Goal: Transaction & Acquisition: Purchase product/service

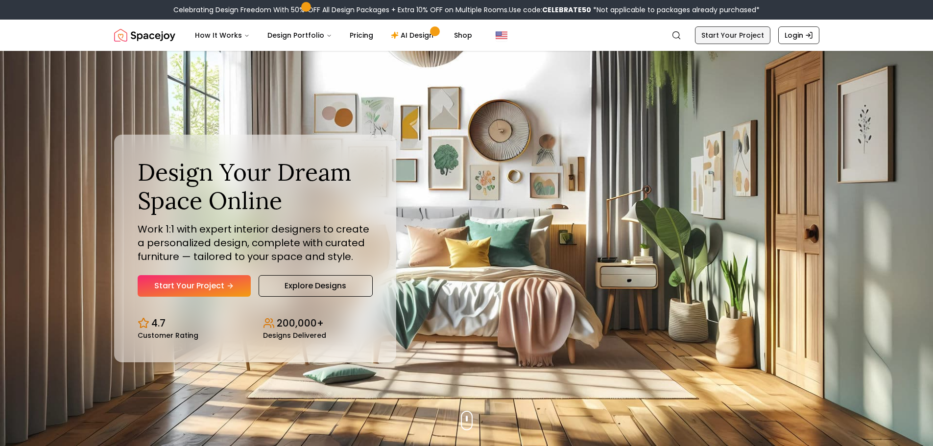
click at [718, 34] on link "Start Your Project" at bounding box center [732, 35] width 75 height 18
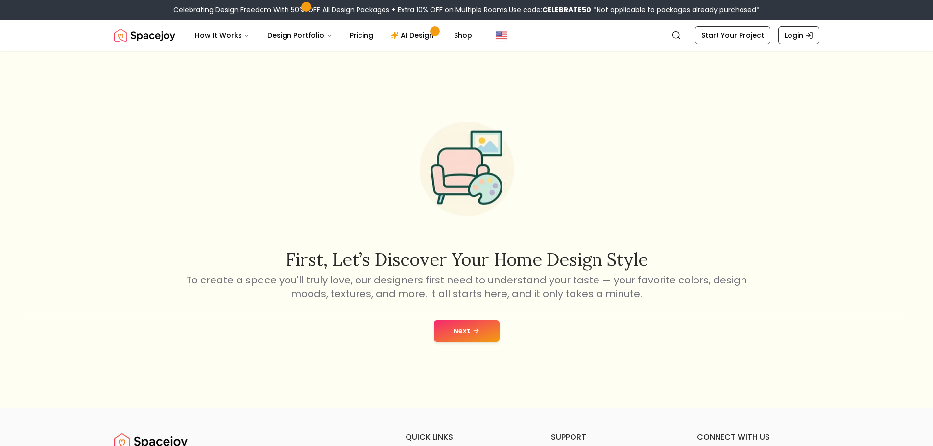
click at [483, 329] on button "Next" at bounding box center [467, 331] width 66 height 22
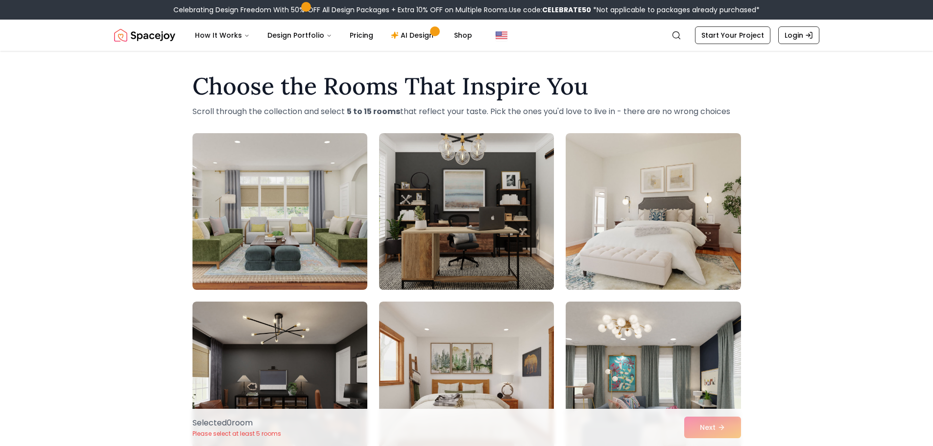
click at [800, 27] on link "Login" at bounding box center [798, 35] width 41 height 18
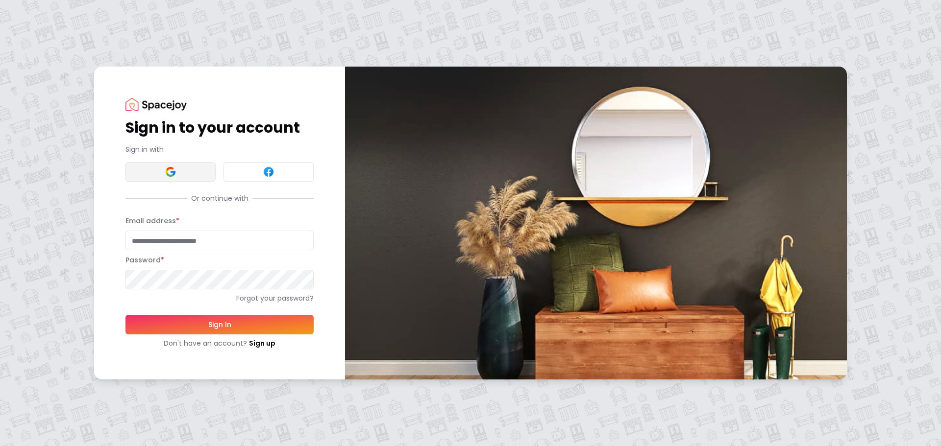
click at [160, 167] on button at bounding box center [170, 172] width 90 height 20
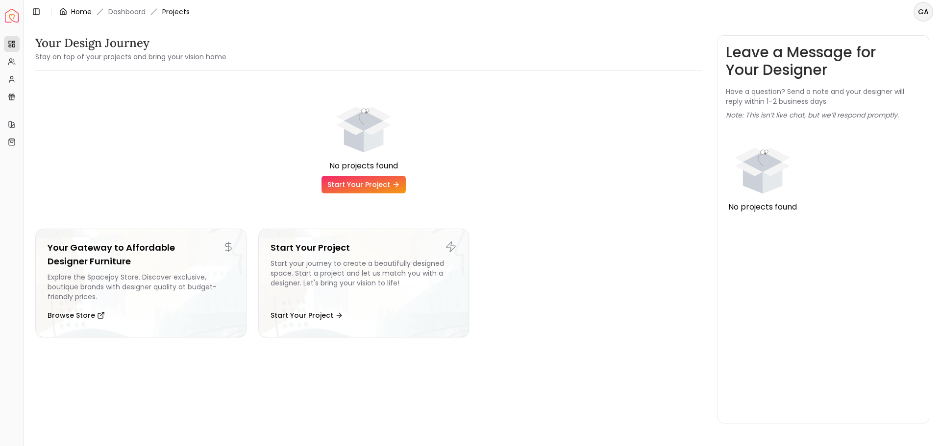
click at [79, 7] on link "Home" at bounding box center [81, 12] width 21 height 10
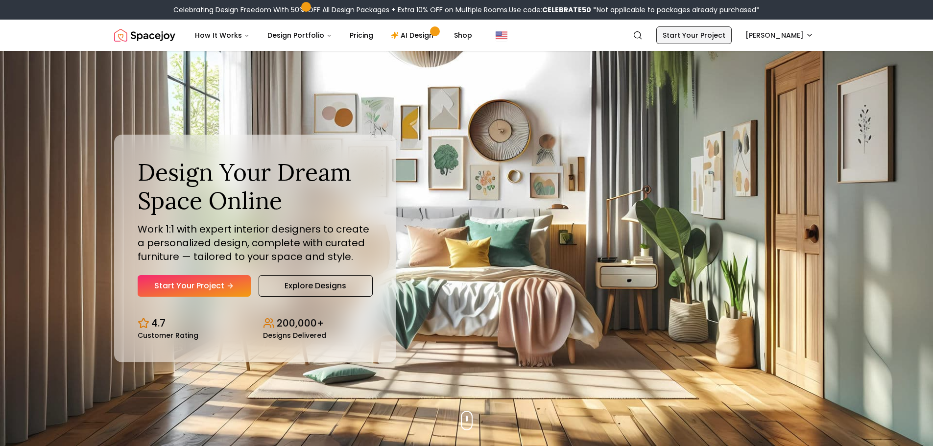
click at [692, 36] on link "Start Your Project" at bounding box center [693, 35] width 75 height 18
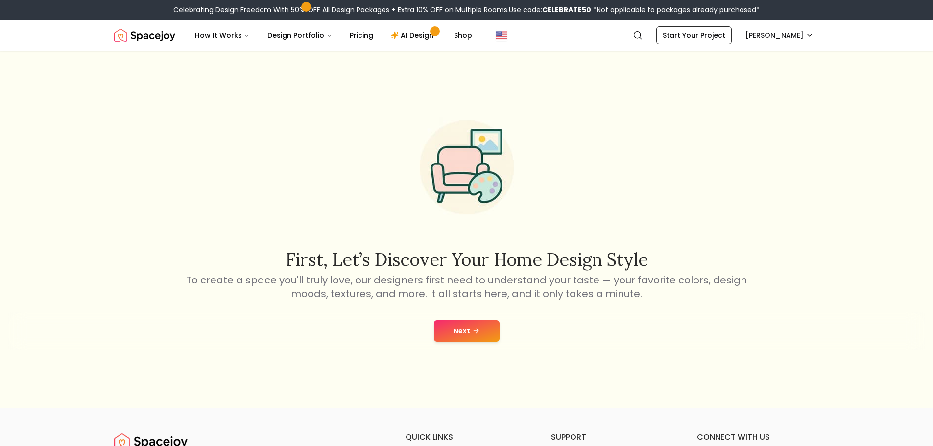
click at [472, 327] on button "Next" at bounding box center [467, 331] width 66 height 22
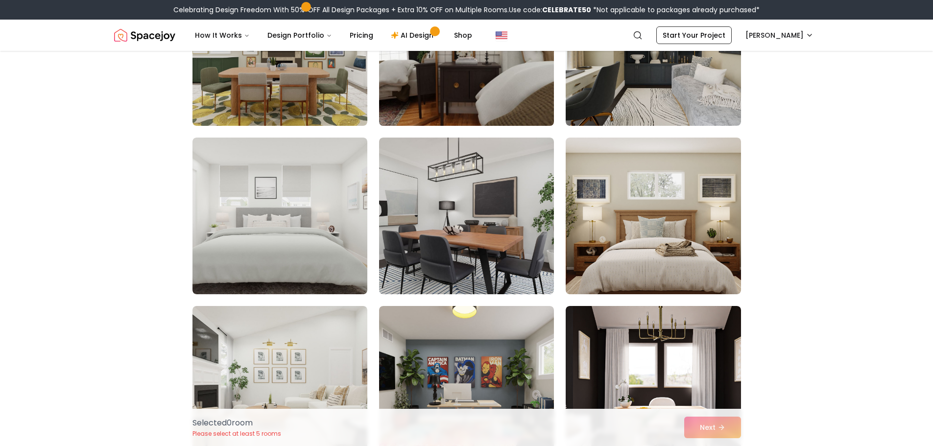
scroll to position [1372, 0]
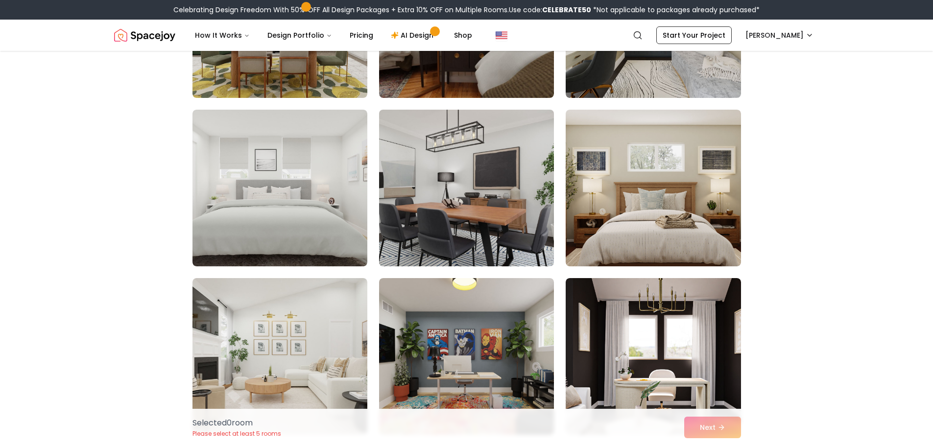
click at [405, 118] on img at bounding box center [467, 188] width 184 height 165
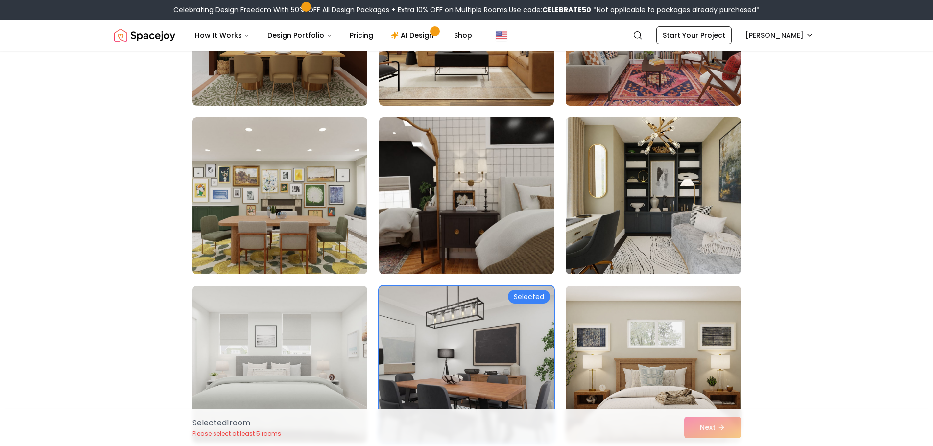
scroll to position [1176, 0]
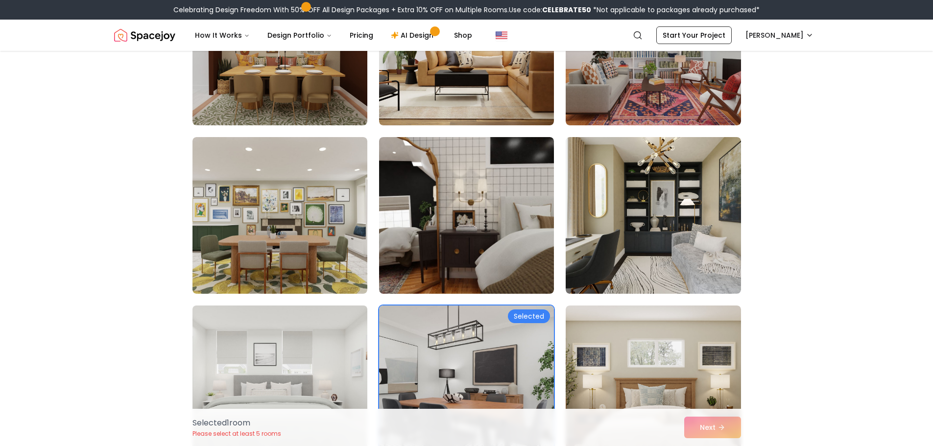
click at [274, 340] on img at bounding box center [280, 384] width 184 height 165
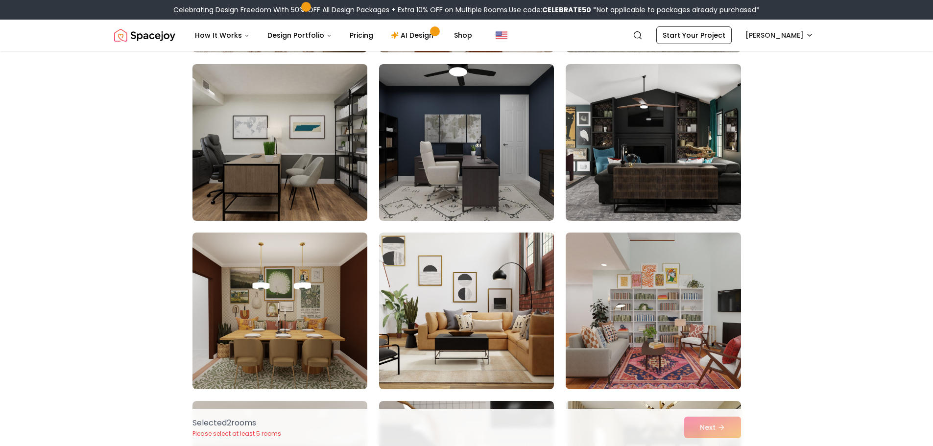
scroll to position [833, 0]
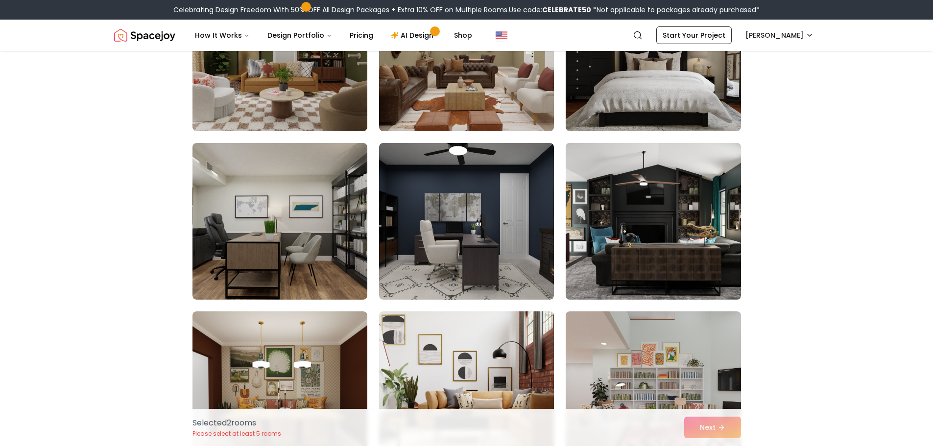
click at [668, 198] on img at bounding box center [653, 221] width 184 height 165
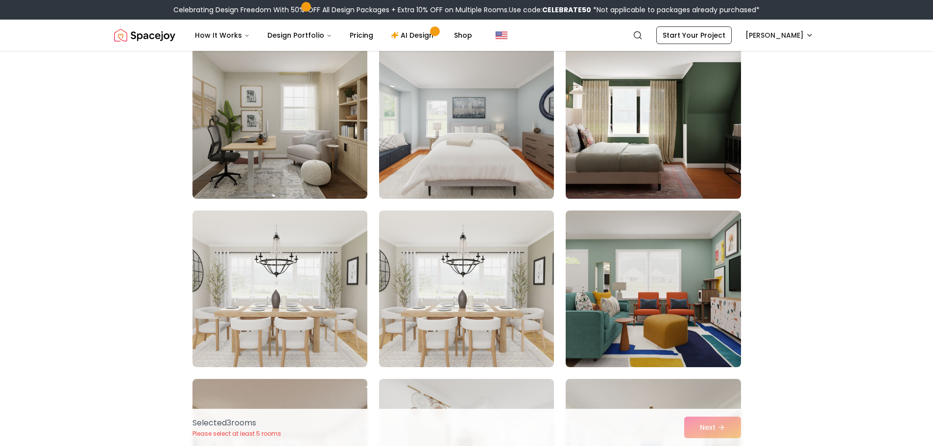
scroll to position [2743, 0]
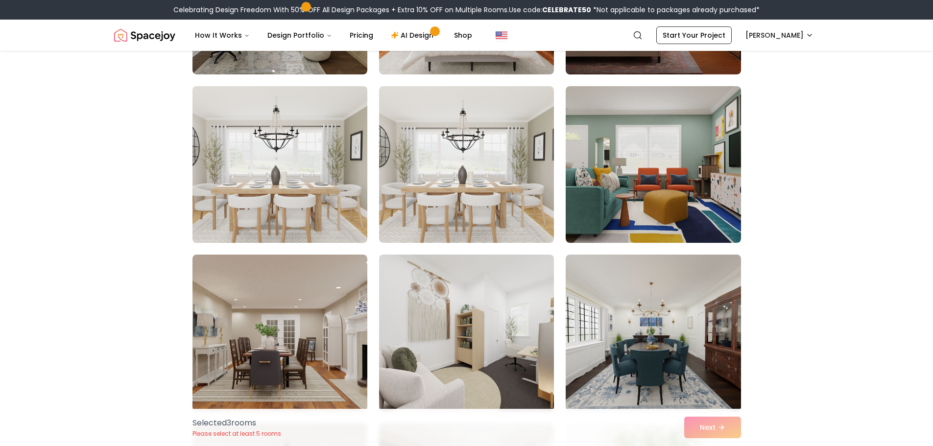
click at [246, 112] on img at bounding box center [280, 164] width 184 height 165
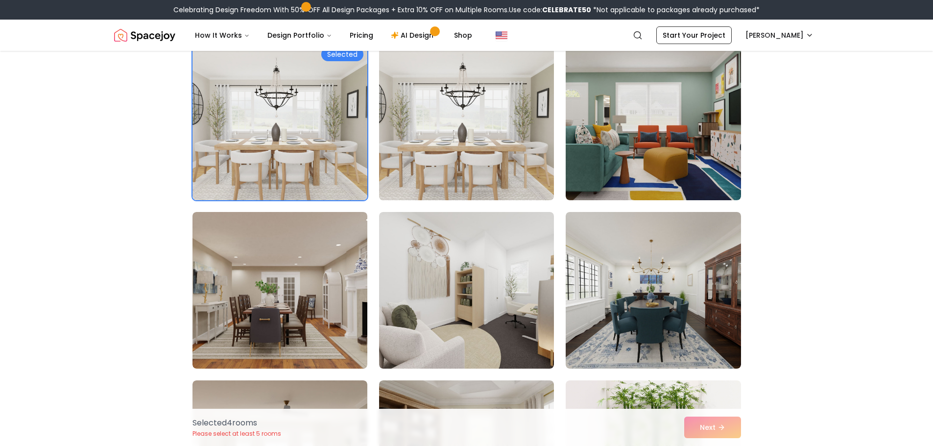
scroll to position [2792, 0]
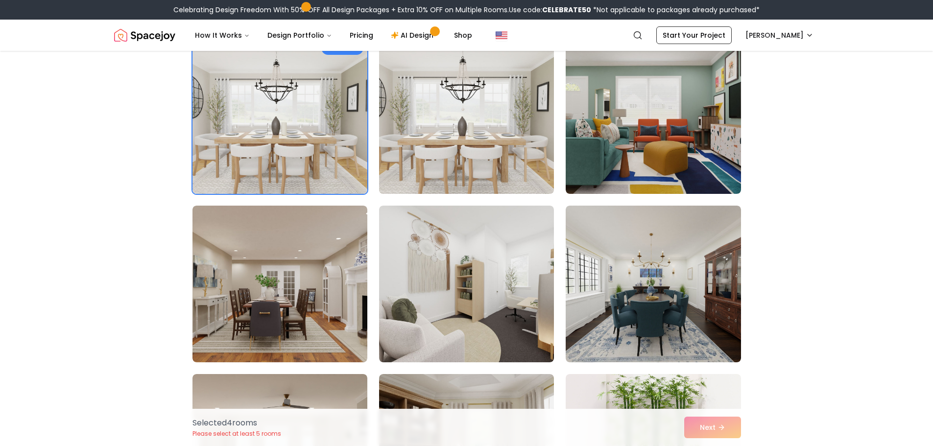
click at [425, 138] on img at bounding box center [467, 115] width 184 height 165
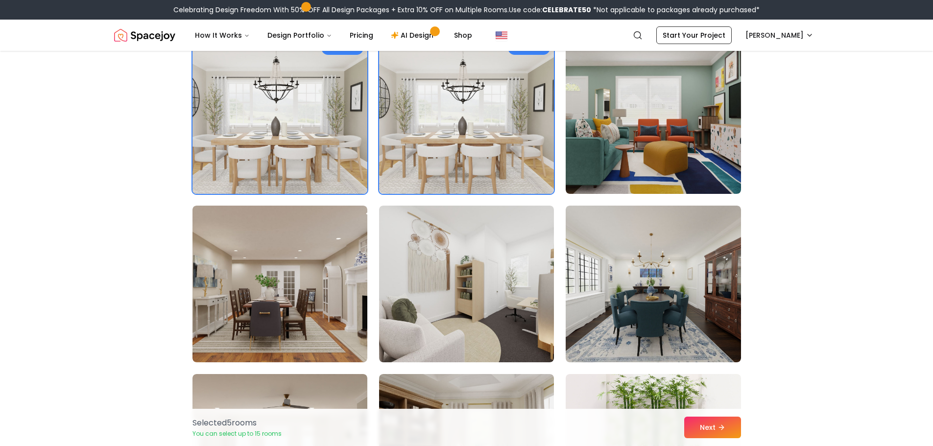
click at [226, 118] on img at bounding box center [280, 115] width 184 height 165
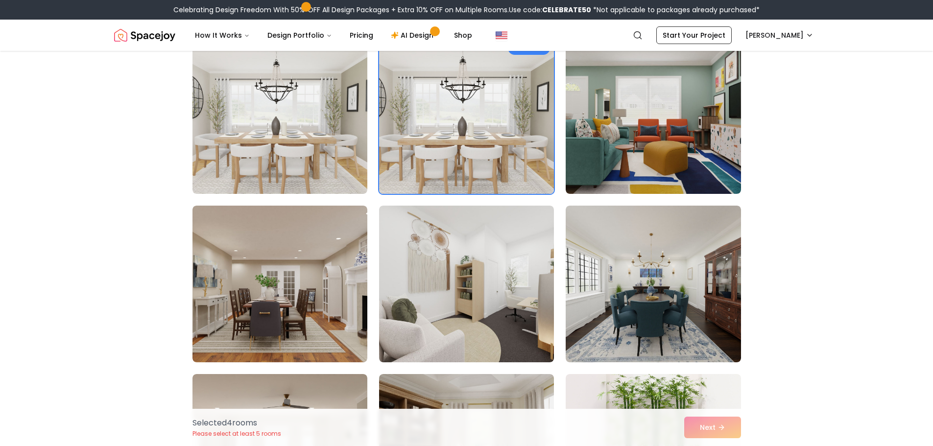
click at [477, 120] on img at bounding box center [467, 115] width 184 height 165
drag, startPoint x: 399, startPoint y: 119, endPoint x: 388, endPoint y: 118, distance: 10.8
click at [398, 119] on img at bounding box center [467, 115] width 184 height 165
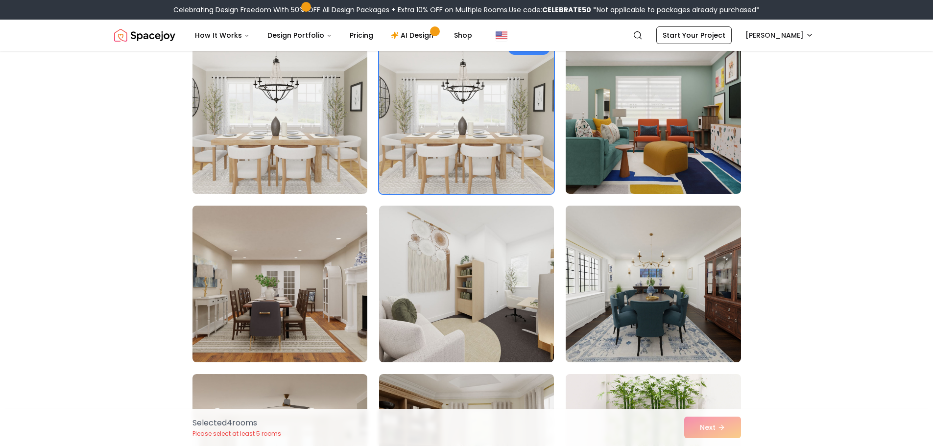
click at [307, 121] on img at bounding box center [280, 115] width 184 height 165
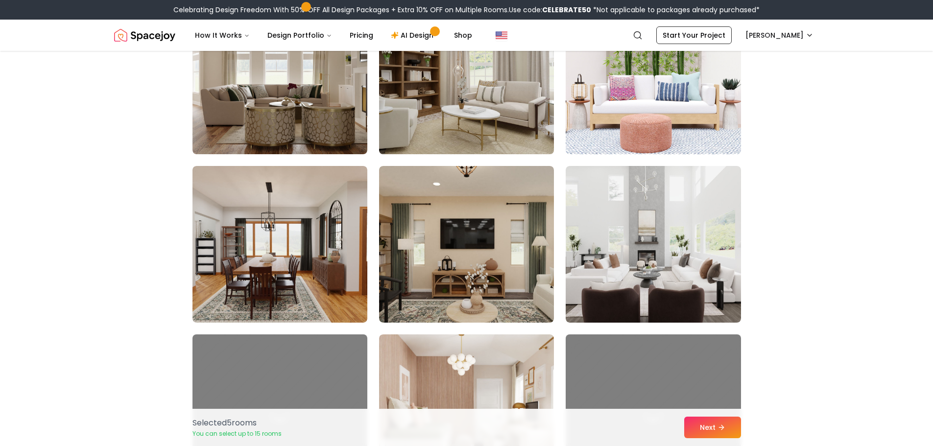
scroll to position [3184, 0]
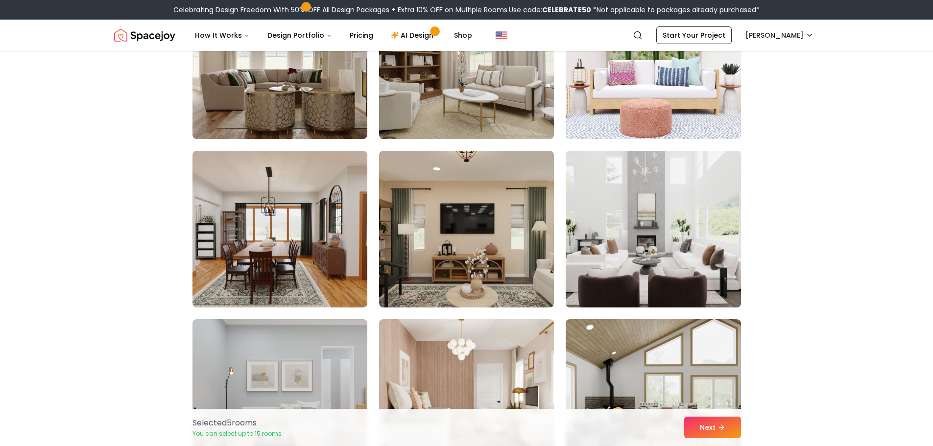
click at [688, 204] on img at bounding box center [653, 229] width 184 height 165
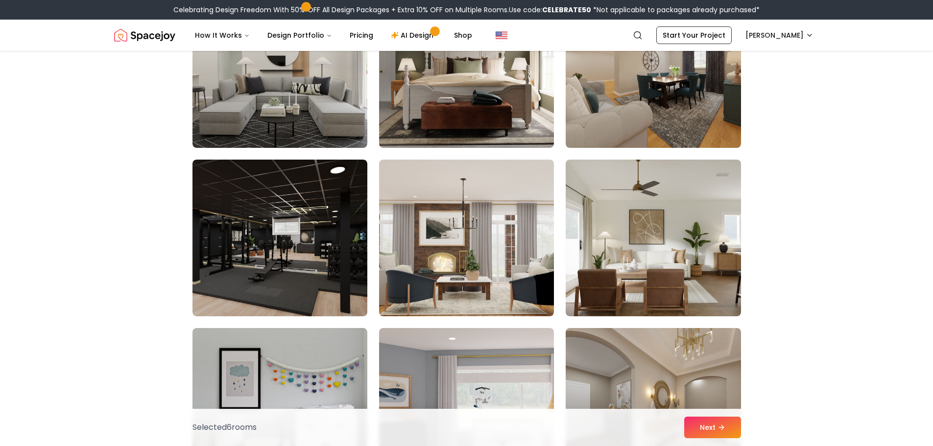
scroll to position [4360, 0]
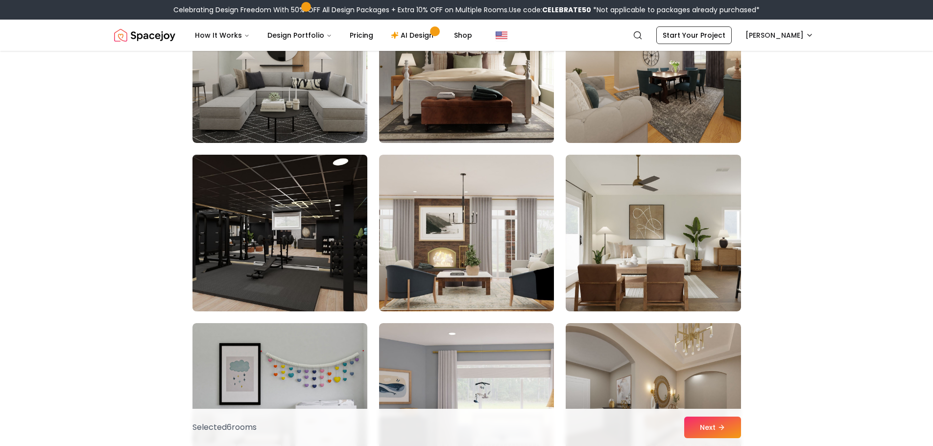
click at [334, 244] on img at bounding box center [280, 233] width 184 height 165
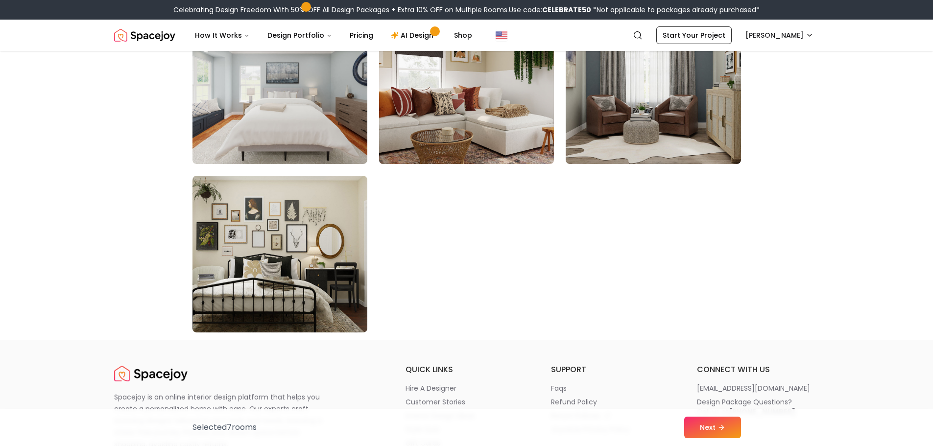
scroll to position [5536, 0]
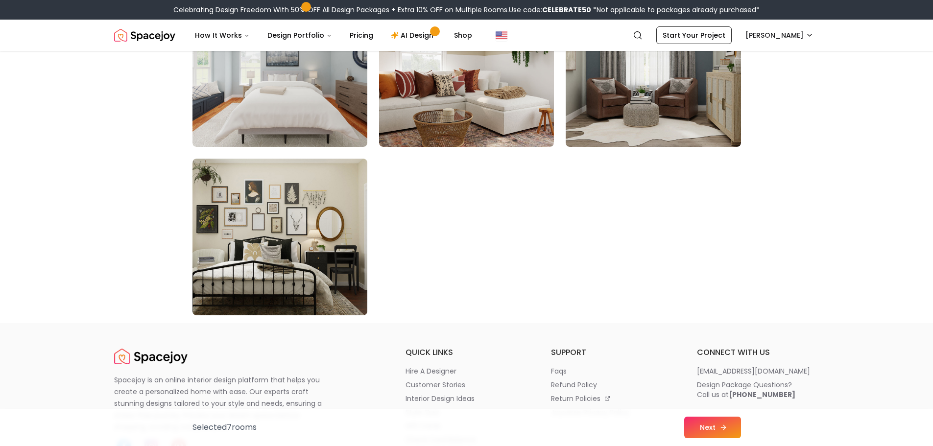
drag, startPoint x: 698, startPoint y: 433, endPoint x: 705, endPoint y: 423, distance: 12.2
click at [705, 423] on button "Next" at bounding box center [712, 428] width 57 height 22
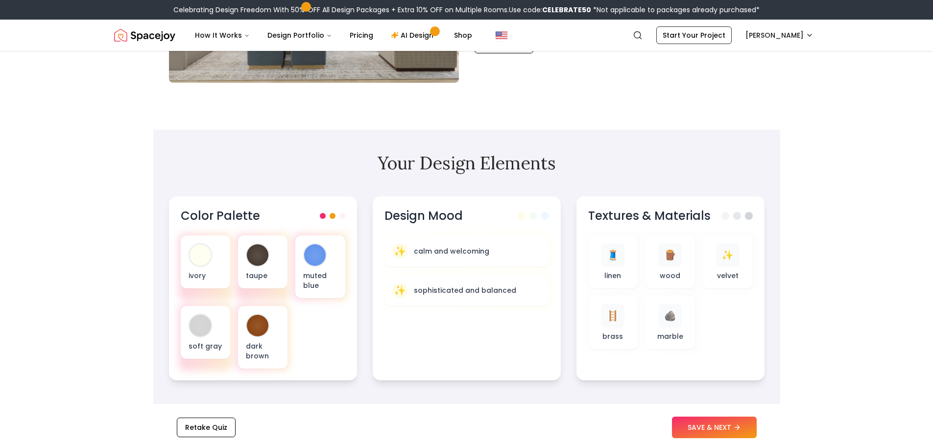
scroll to position [245, 0]
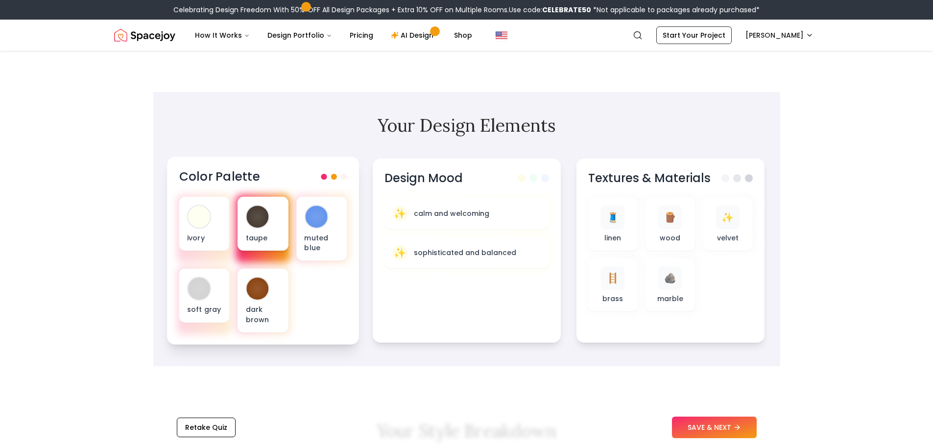
click at [250, 227] on div "taupe" at bounding box center [263, 224] width 50 height 54
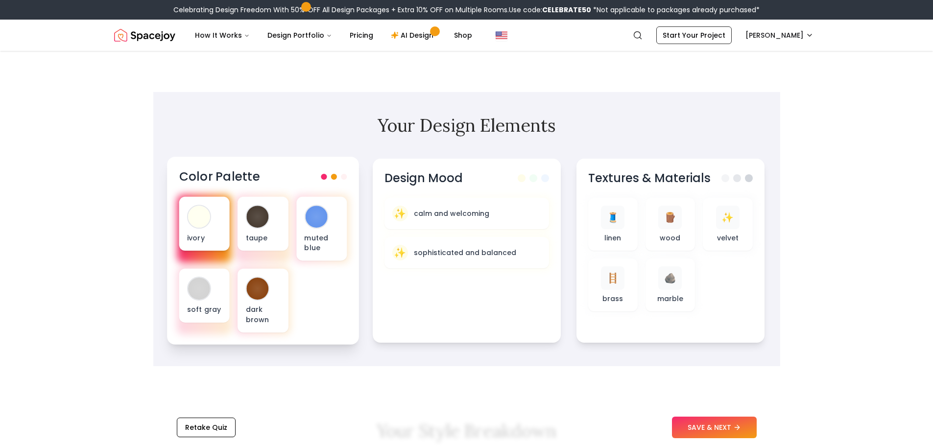
click at [196, 216] on div at bounding box center [199, 217] width 22 height 22
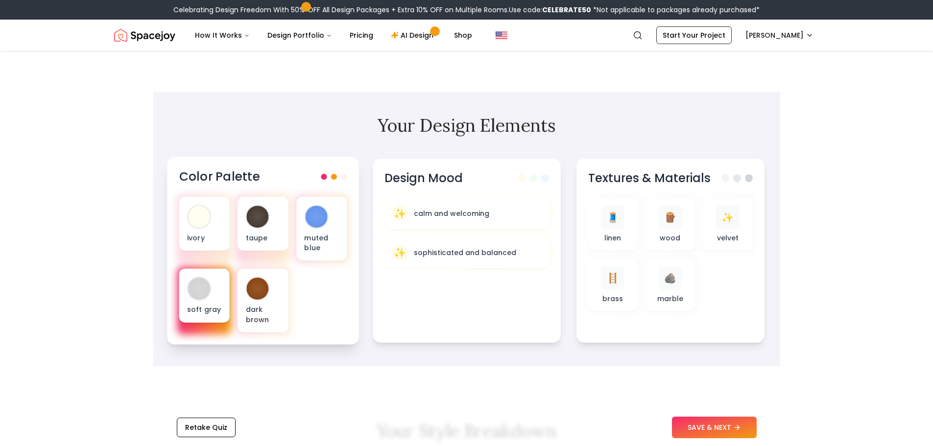
click at [188, 290] on div at bounding box center [199, 289] width 22 height 22
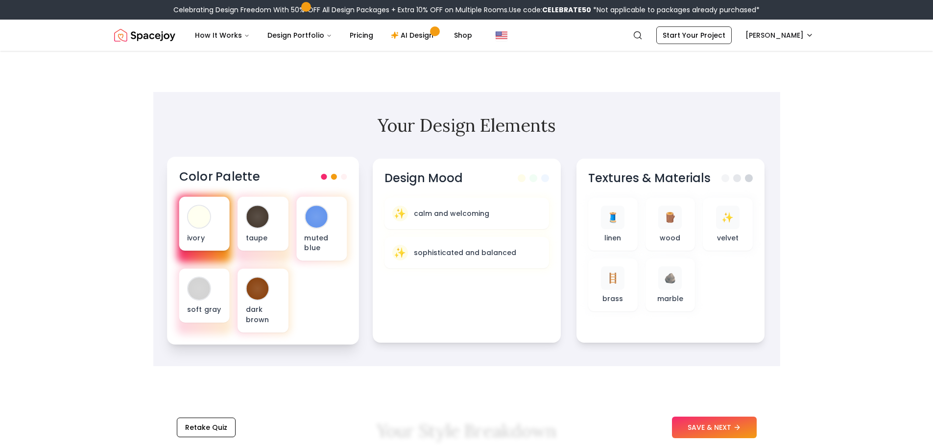
click at [219, 209] on div "ivory" at bounding box center [204, 224] width 50 height 54
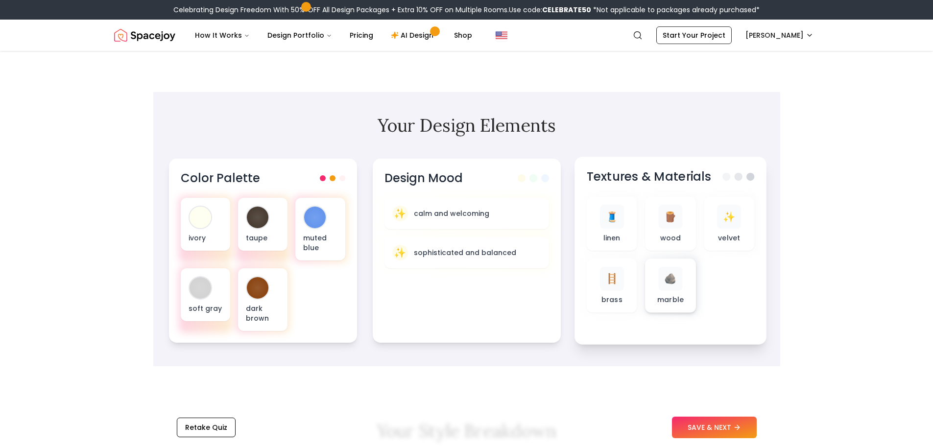
click at [664, 281] on span "🪨" at bounding box center [670, 279] width 13 height 14
click at [670, 283] on span "🪨" at bounding box center [670, 279] width 13 height 14
click at [674, 302] on p "marble" at bounding box center [670, 300] width 26 height 10
click at [672, 273] on span "🪨" at bounding box center [670, 279] width 13 height 14
click at [683, 269] on div "🪨 marble" at bounding box center [670, 286] width 35 height 38
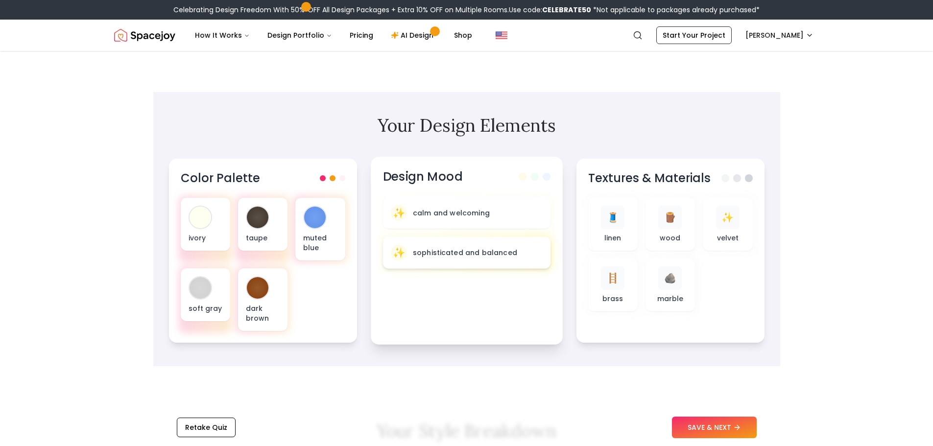
click at [416, 254] on p "sophisticated and balanced" at bounding box center [464, 253] width 104 height 10
click at [401, 216] on span "✨" at bounding box center [398, 213] width 13 height 14
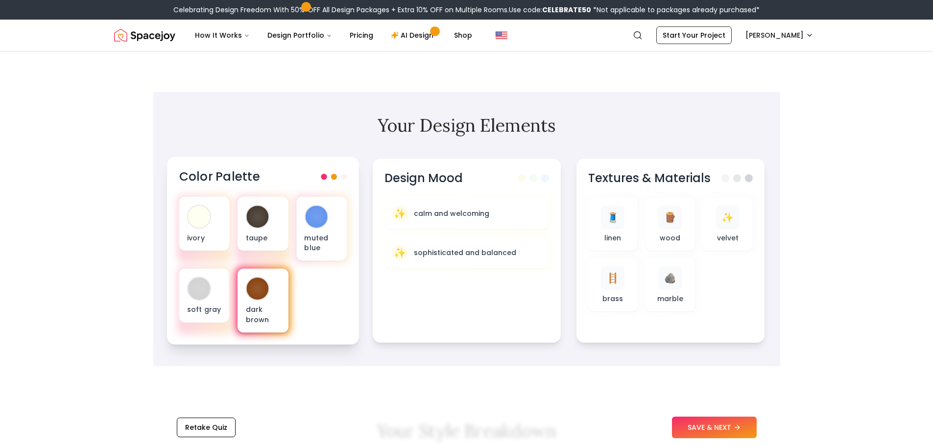
click at [282, 307] on div "dark brown" at bounding box center [263, 301] width 50 height 64
click at [688, 422] on button "SAVE & NEXT" at bounding box center [714, 428] width 85 height 22
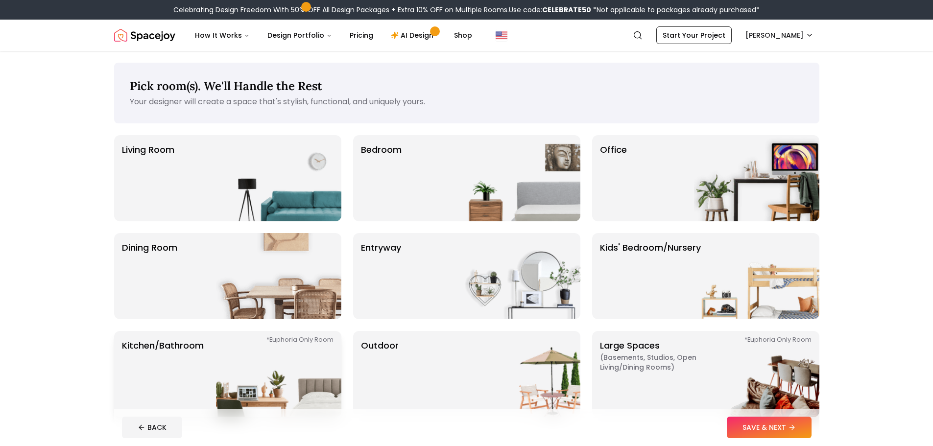
click at [187, 383] on p "Kitchen/Bathroom *Euphoria Only Room" at bounding box center [163, 374] width 82 height 71
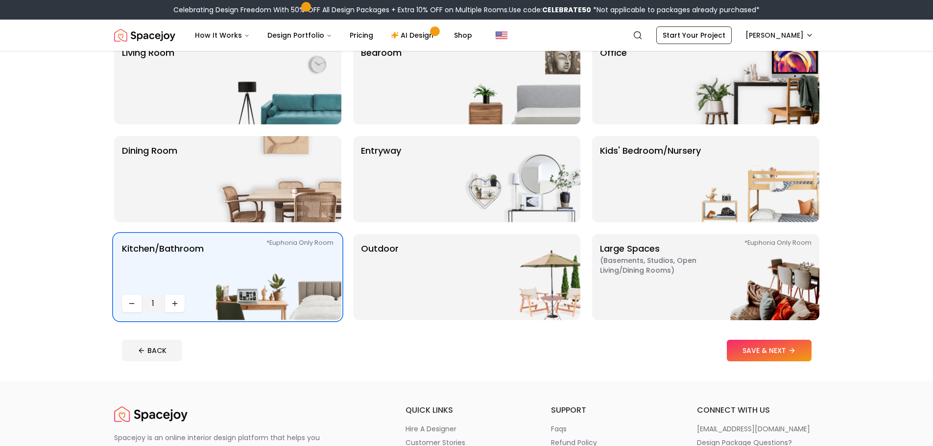
scroll to position [98, 0]
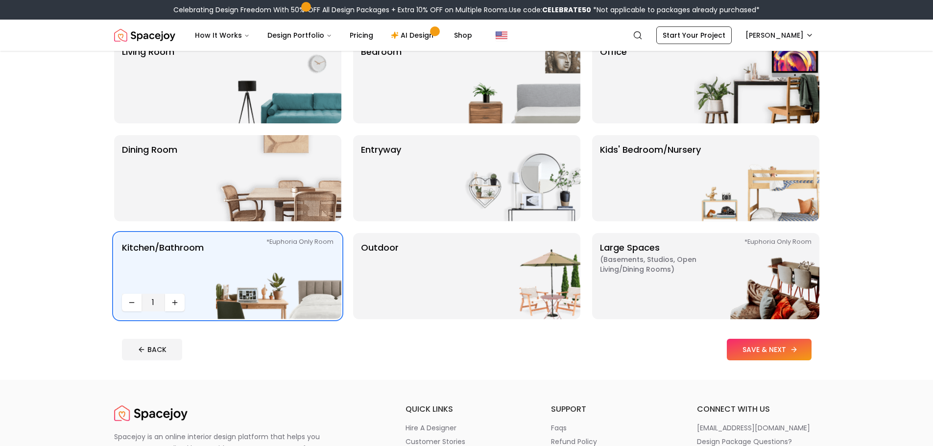
click at [745, 346] on button "SAVE & NEXT" at bounding box center [769, 350] width 85 height 22
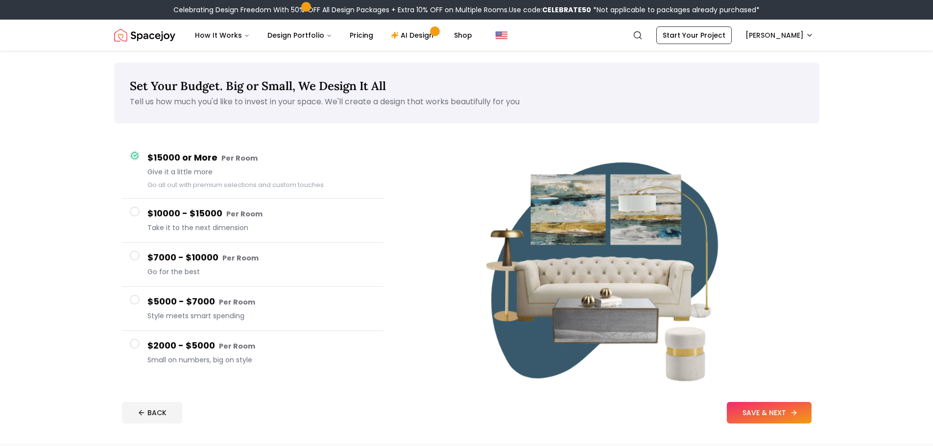
click at [764, 408] on button "SAVE & NEXT" at bounding box center [769, 413] width 85 height 22
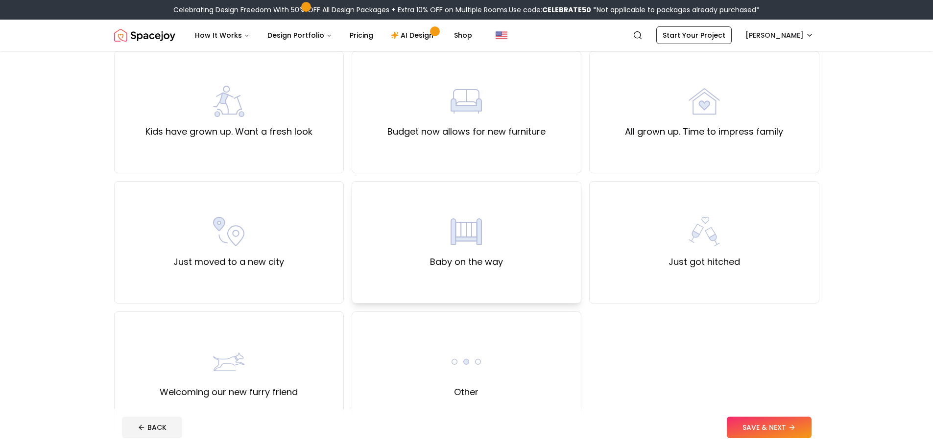
scroll to position [245, 0]
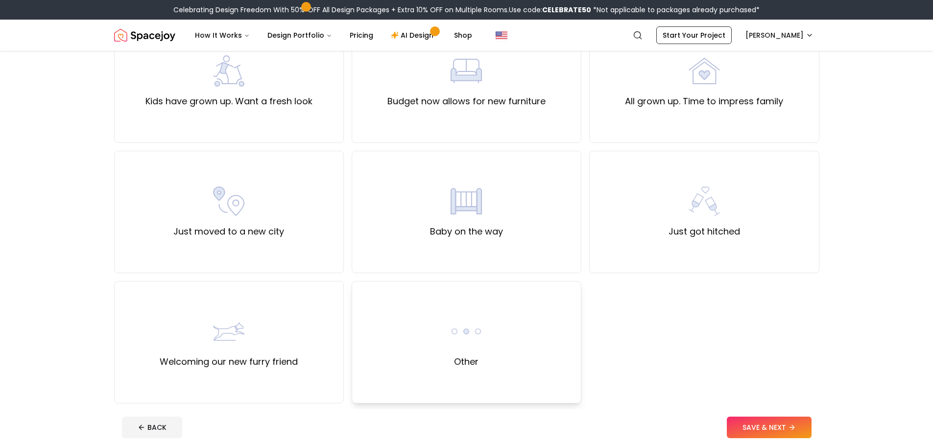
click at [485, 338] on div "Other" at bounding box center [467, 342] width 230 height 122
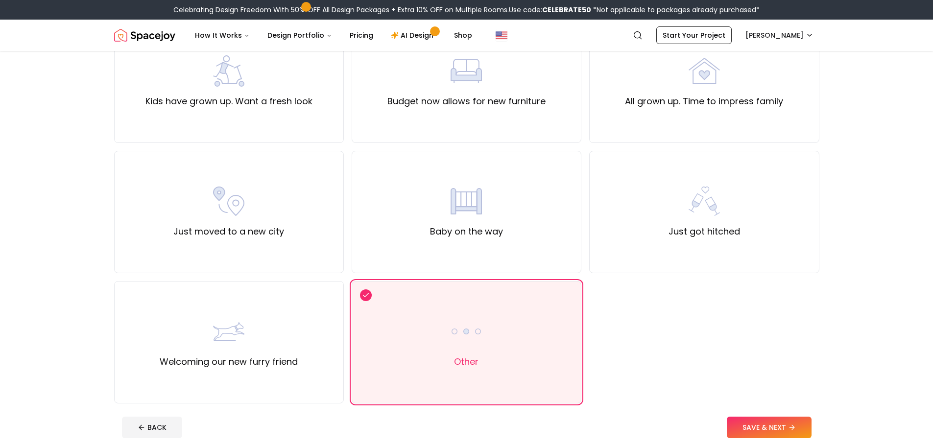
click at [747, 431] on button "SAVE & NEXT" at bounding box center [769, 428] width 85 height 22
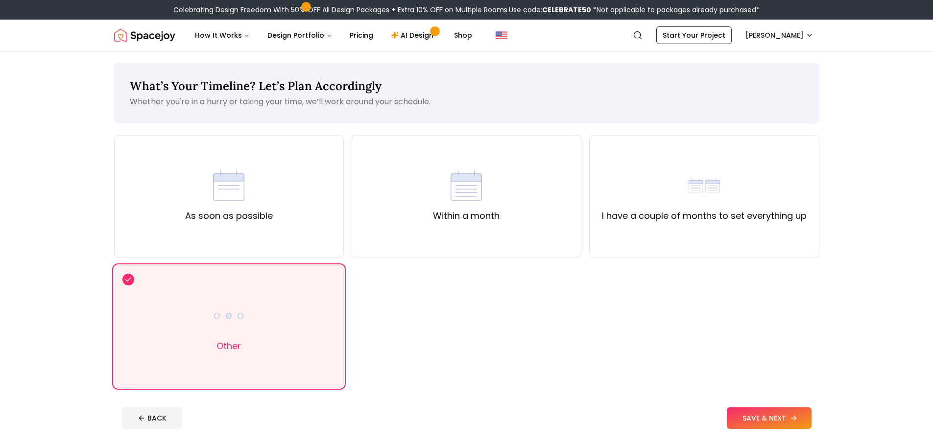
click at [789, 418] on button "SAVE & NEXT" at bounding box center [769, 419] width 85 height 22
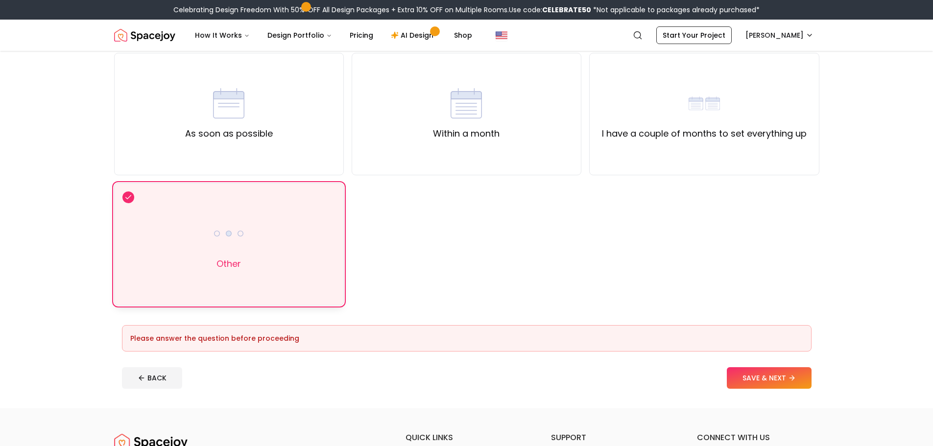
scroll to position [49, 0]
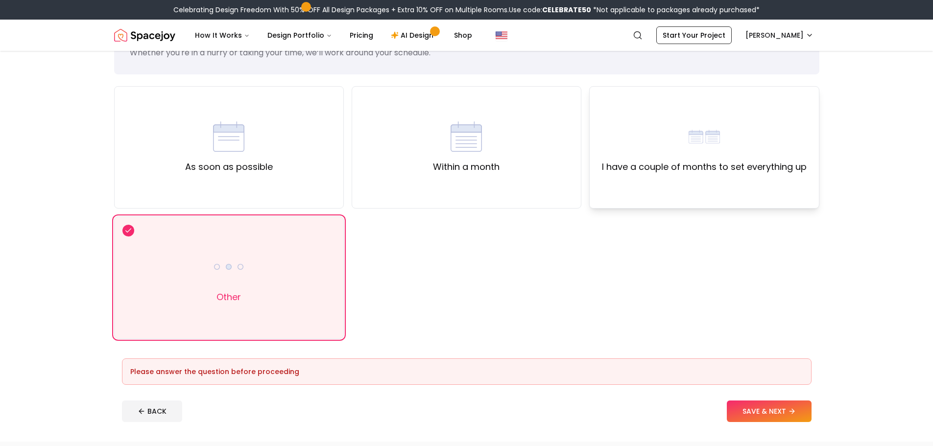
click at [753, 167] on label "I have a couple of months to set everything up" at bounding box center [704, 167] width 205 height 14
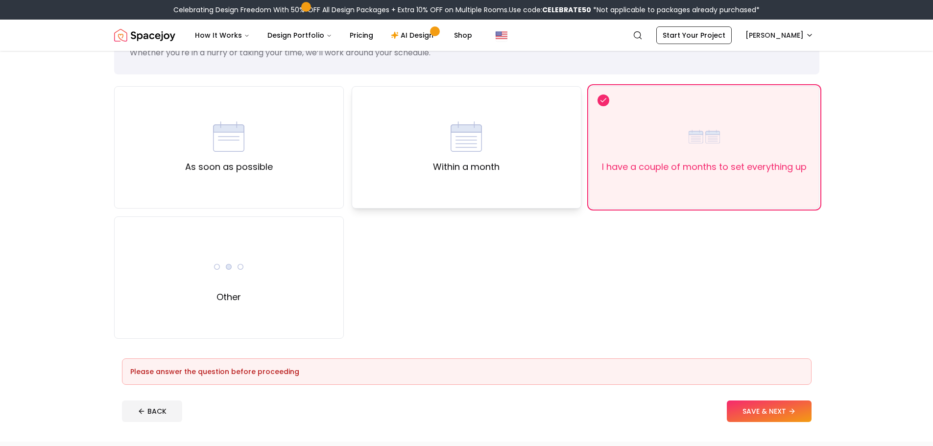
click at [438, 201] on div "Within a month" at bounding box center [467, 147] width 230 height 122
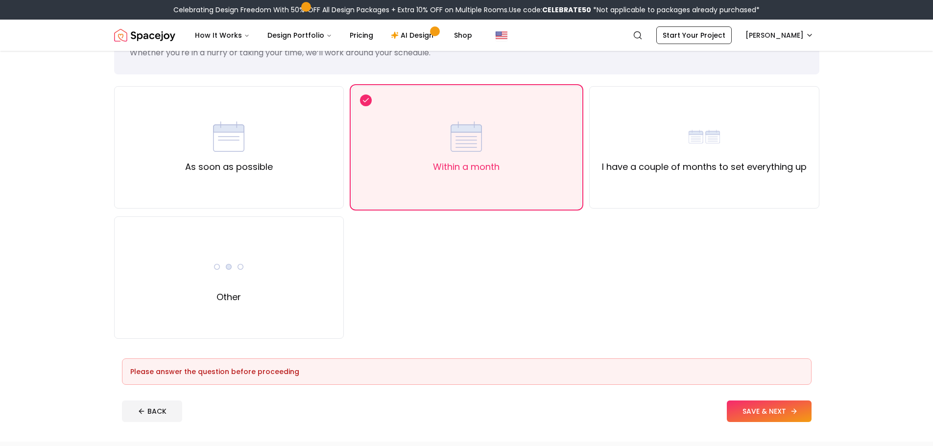
click at [737, 406] on button "SAVE & NEXT" at bounding box center [769, 412] width 85 height 22
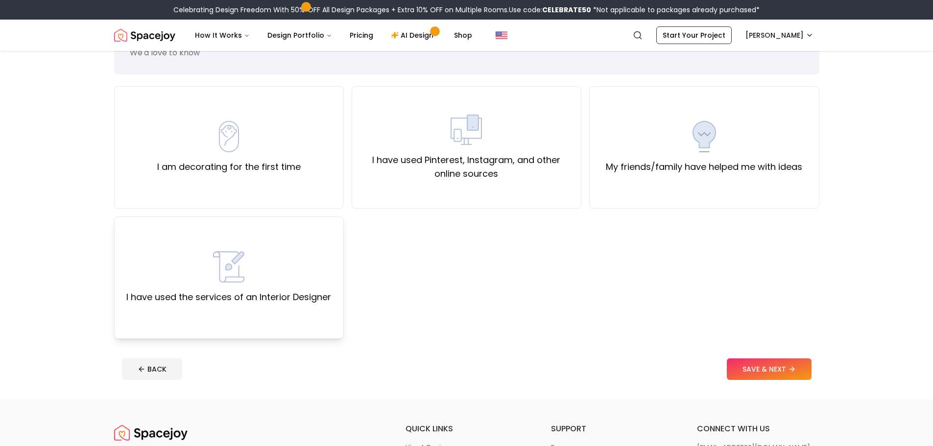
click at [163, 291] on label "I have used the services of an Interior Designer" at bounding box center [228, 298] width 205 height 14
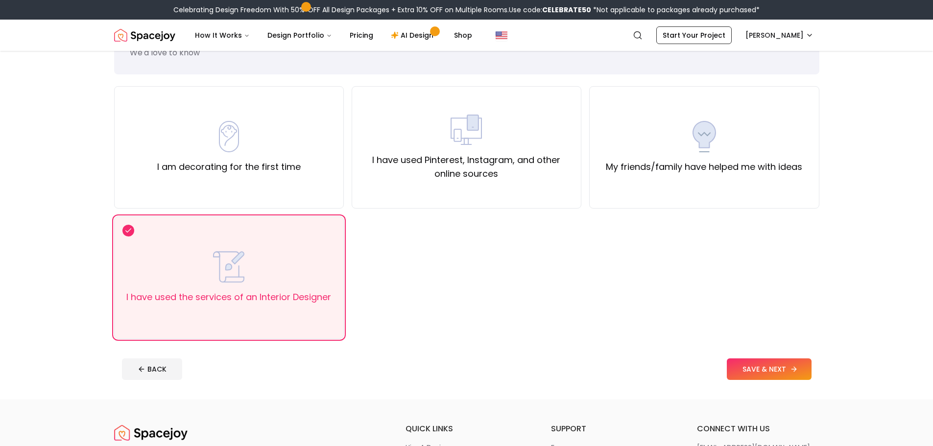
click at [736, 372] on button "SAVE & NEXT" at bounding box center [769, 370] width 85 height 22
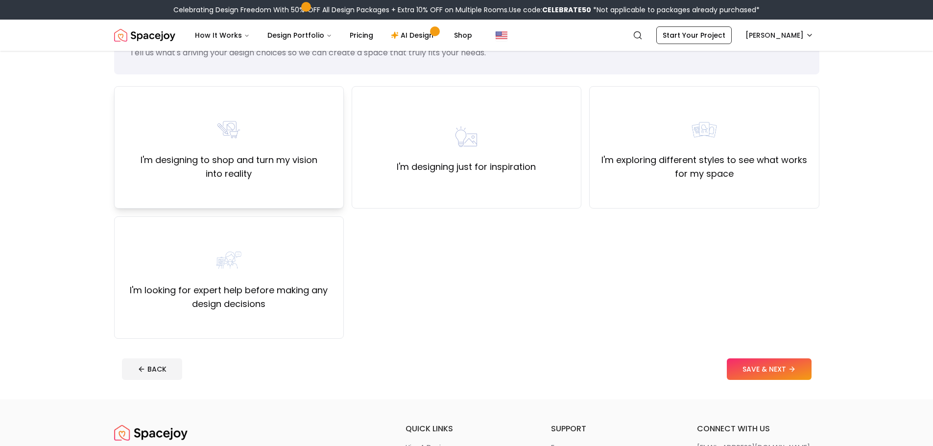
click at [241, 177] on label "I'm designing to shop and turn my vision into reality" at bounding box center [228, 166] width 213 height 27
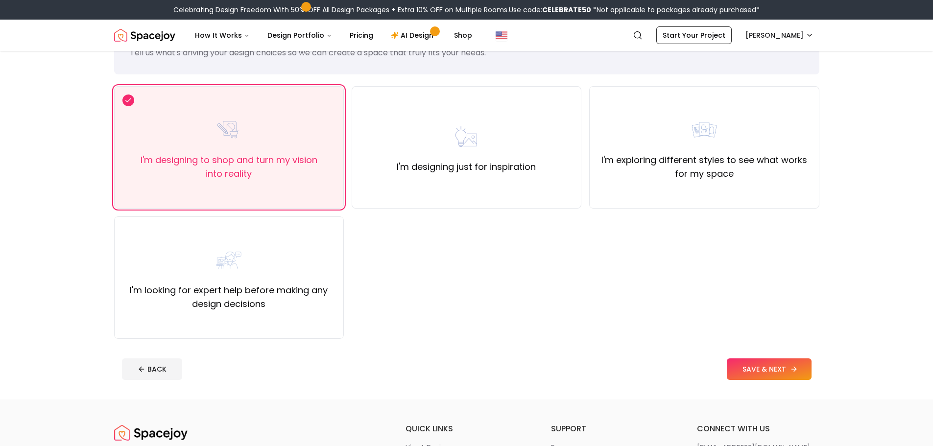
click at [740, 361] on button "SAVE & NEXT" at bounding box center [769, 370] width 85 height 22
